Goal: Task Accomplishment & Management: Complete application form

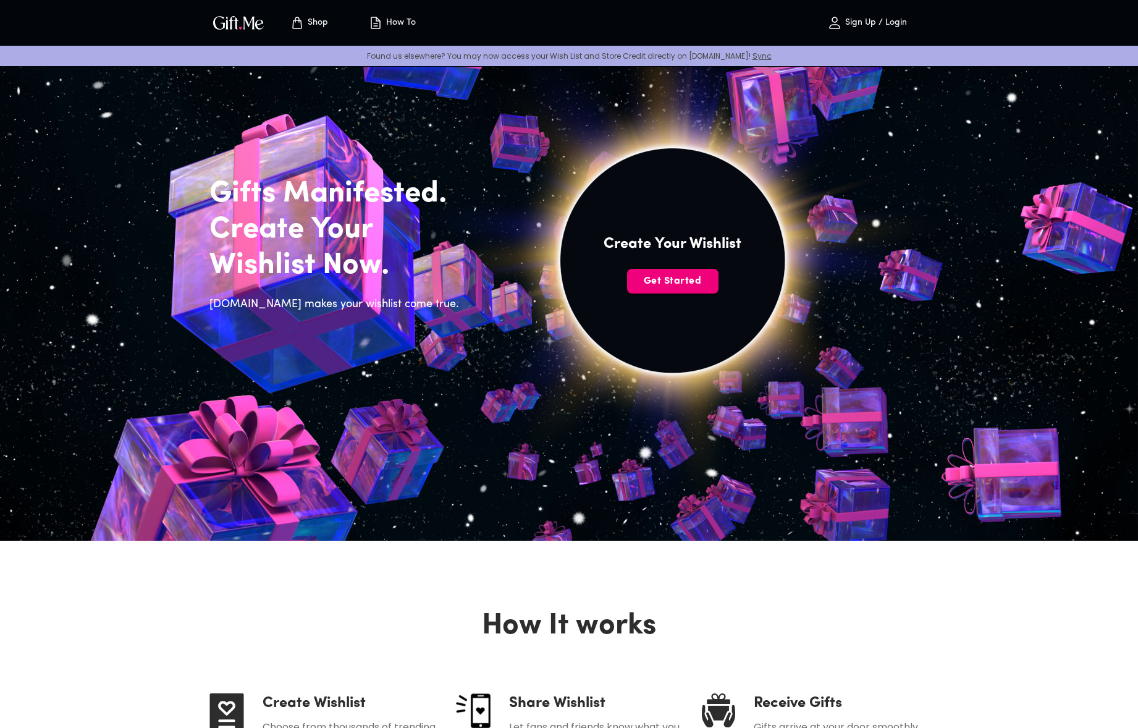
click at [684, 280] on span "Get Started" at bounding box center [672, 281] width 91 height 14
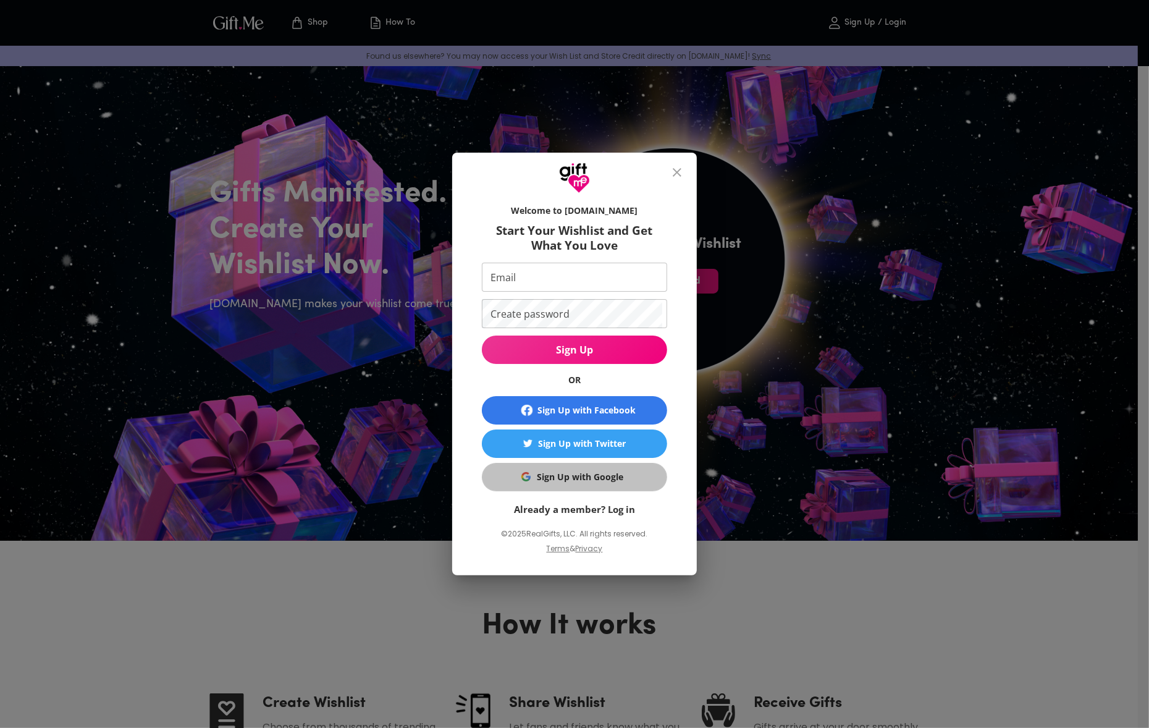
click at [573, 476] on div "Sign Up with Google" at bounding box center [580, 477] width 86 height 14
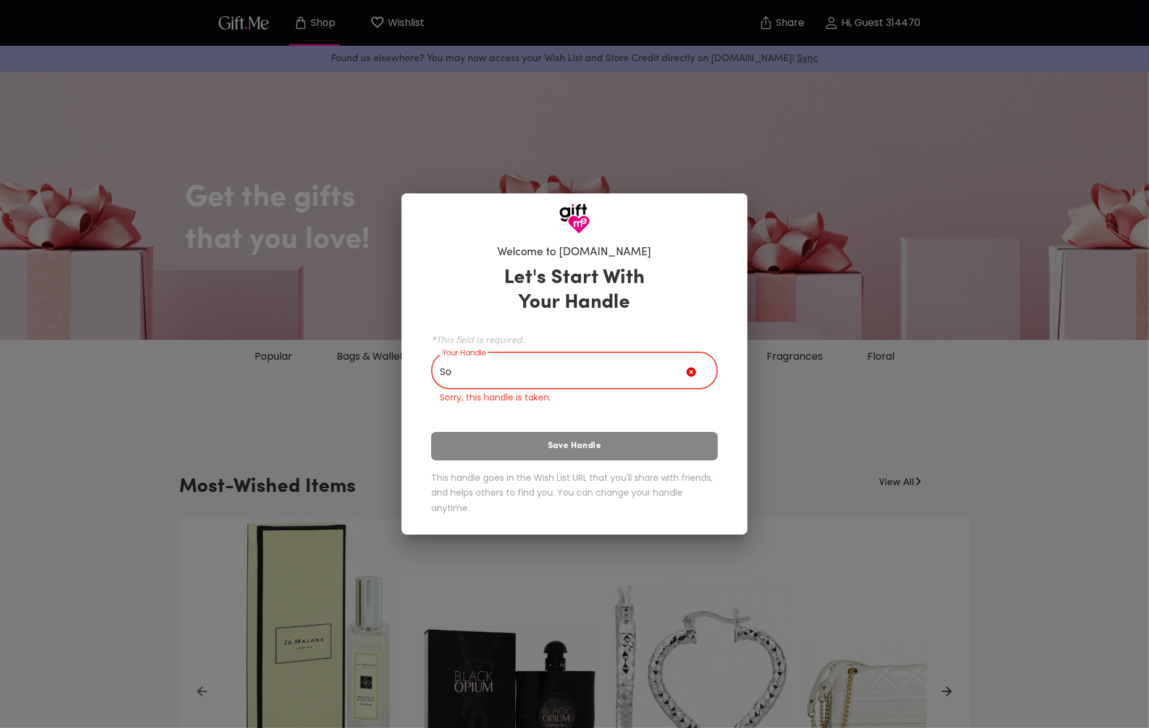
type input "S"
type input "o"
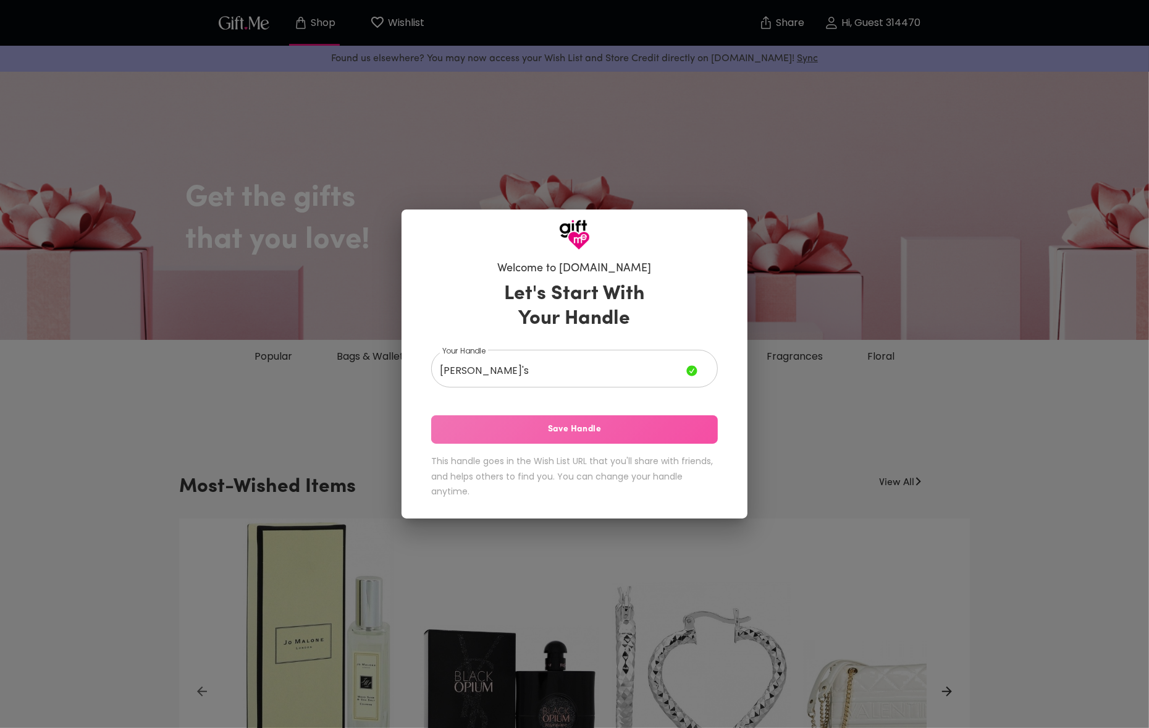
click at [691, 421] on button "Save Handle" at bounding box center [574, 429] width 287 height 28
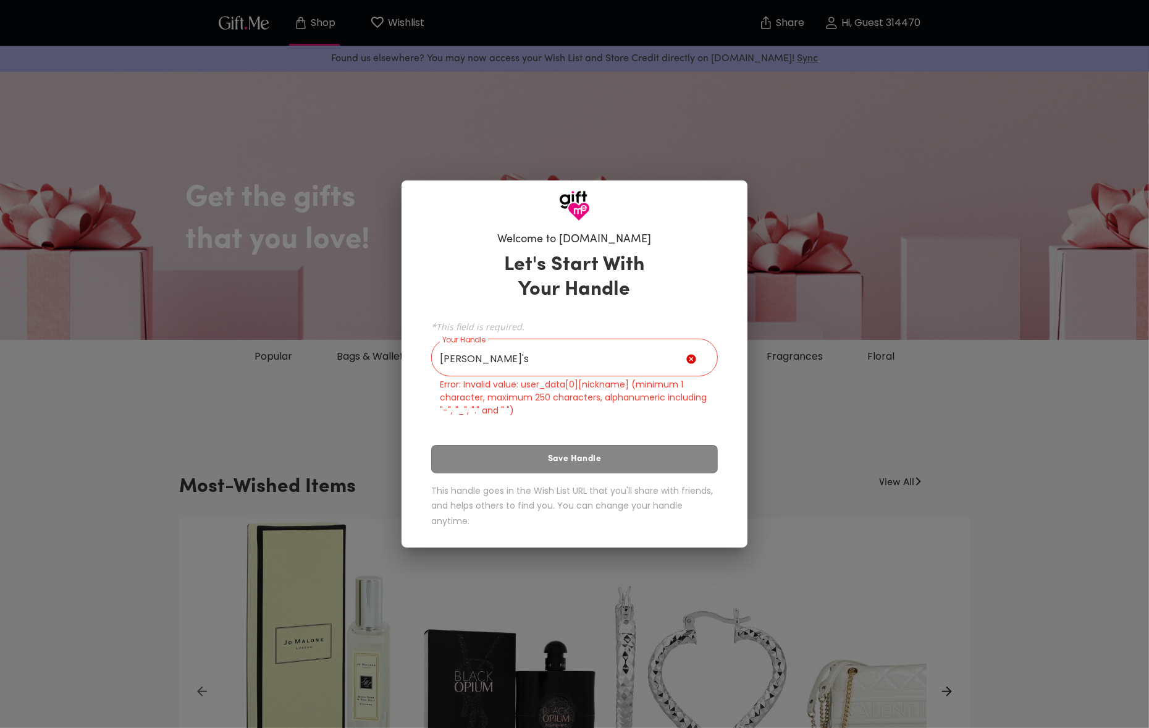
click at [499, 354] on input "[PERSON_NAME]'s" at bounding box center [558, 359] width 255 height 35
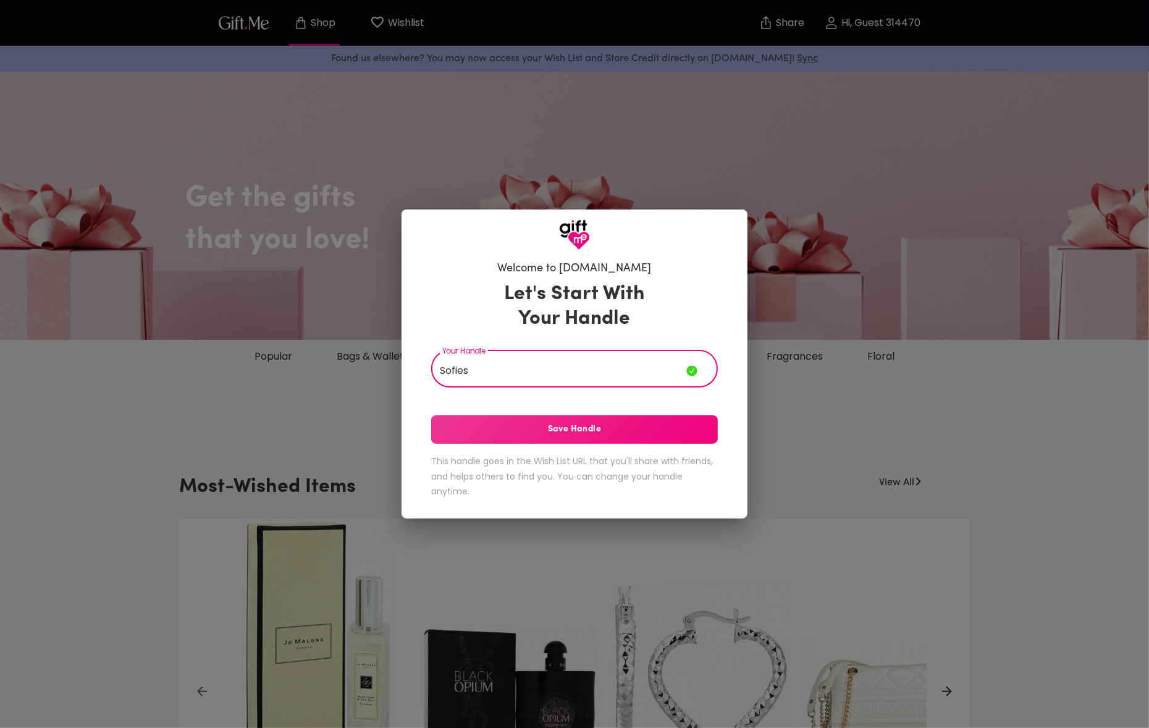
type input "Sofies"
click at [553, 424] on span "Save Handle" at bounding box center [574, 430] width 287 height 14
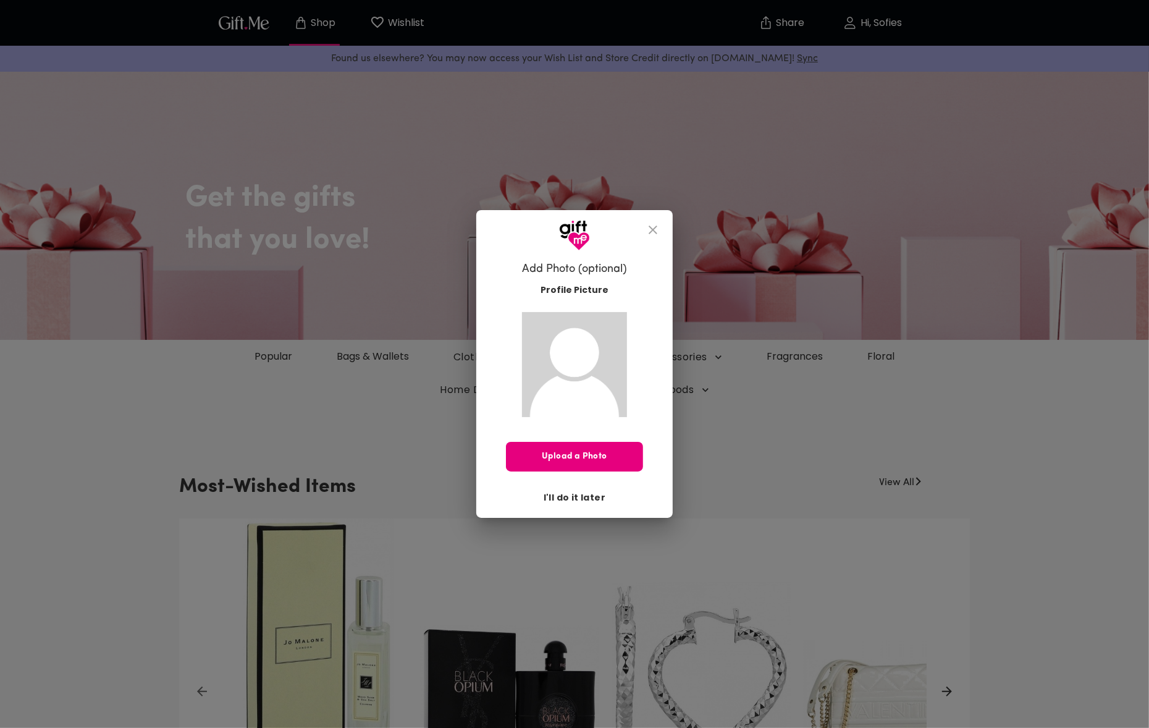
click at [586, 500] on span "I'll do it later" at bounding box center [575, 497] width 62 height 14
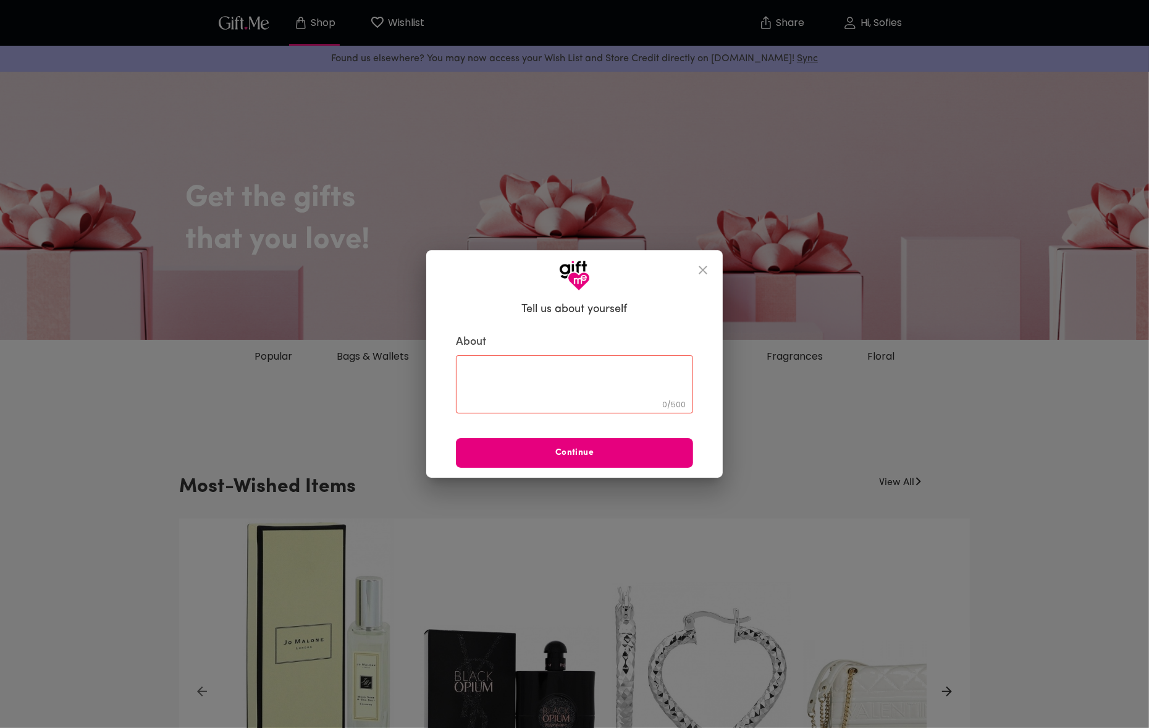
click at [581, 389] on textarea at bounding box center [575, 383] width 220 height 35
click at [628, 456] on span "Continue" at bounding box center [574, 453] width 237 height 14
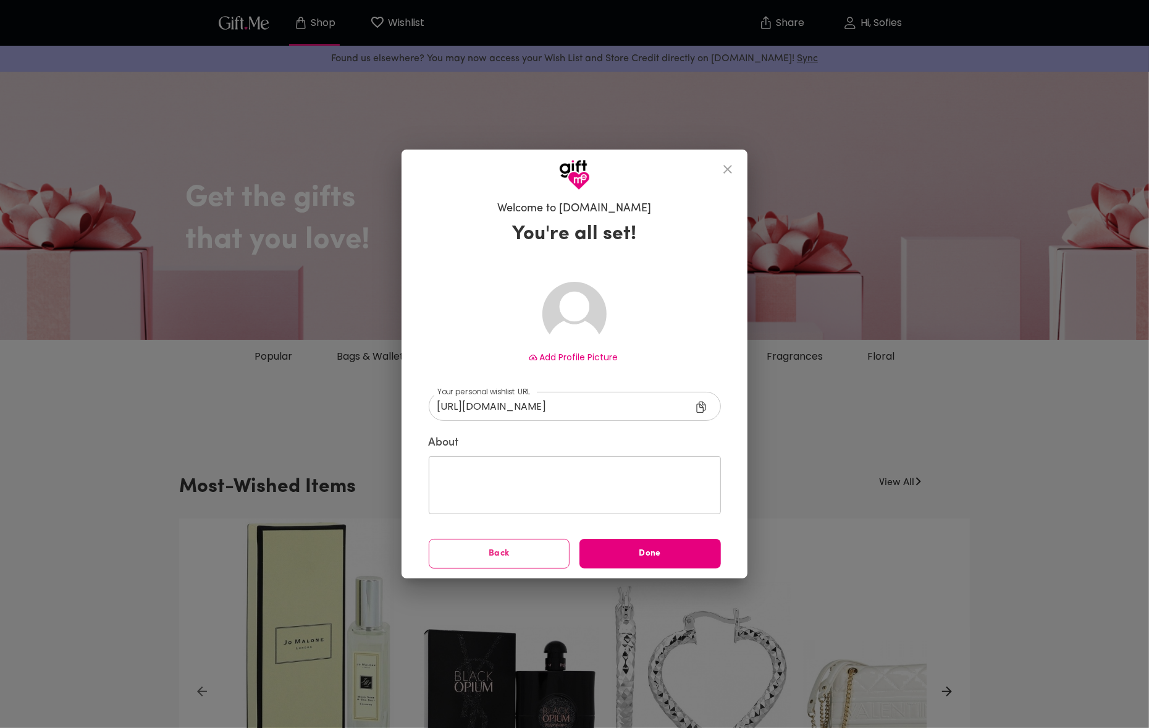
click at [717, 167] on button "close" at bounding box center [728, 169] width 30 height 30
